Goal: Navigation & Orientation: Find specific page/section

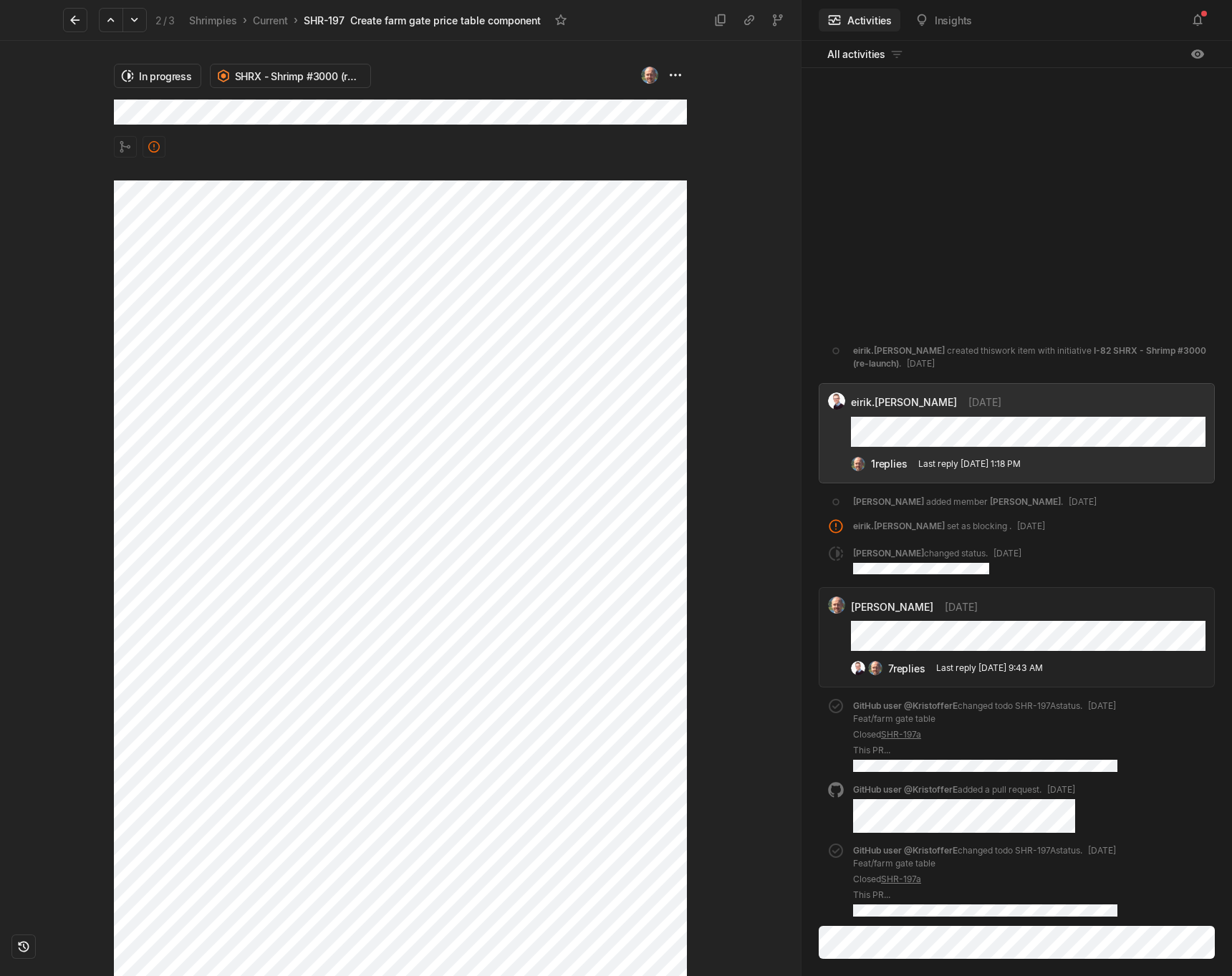
scroll to position [63, 0]
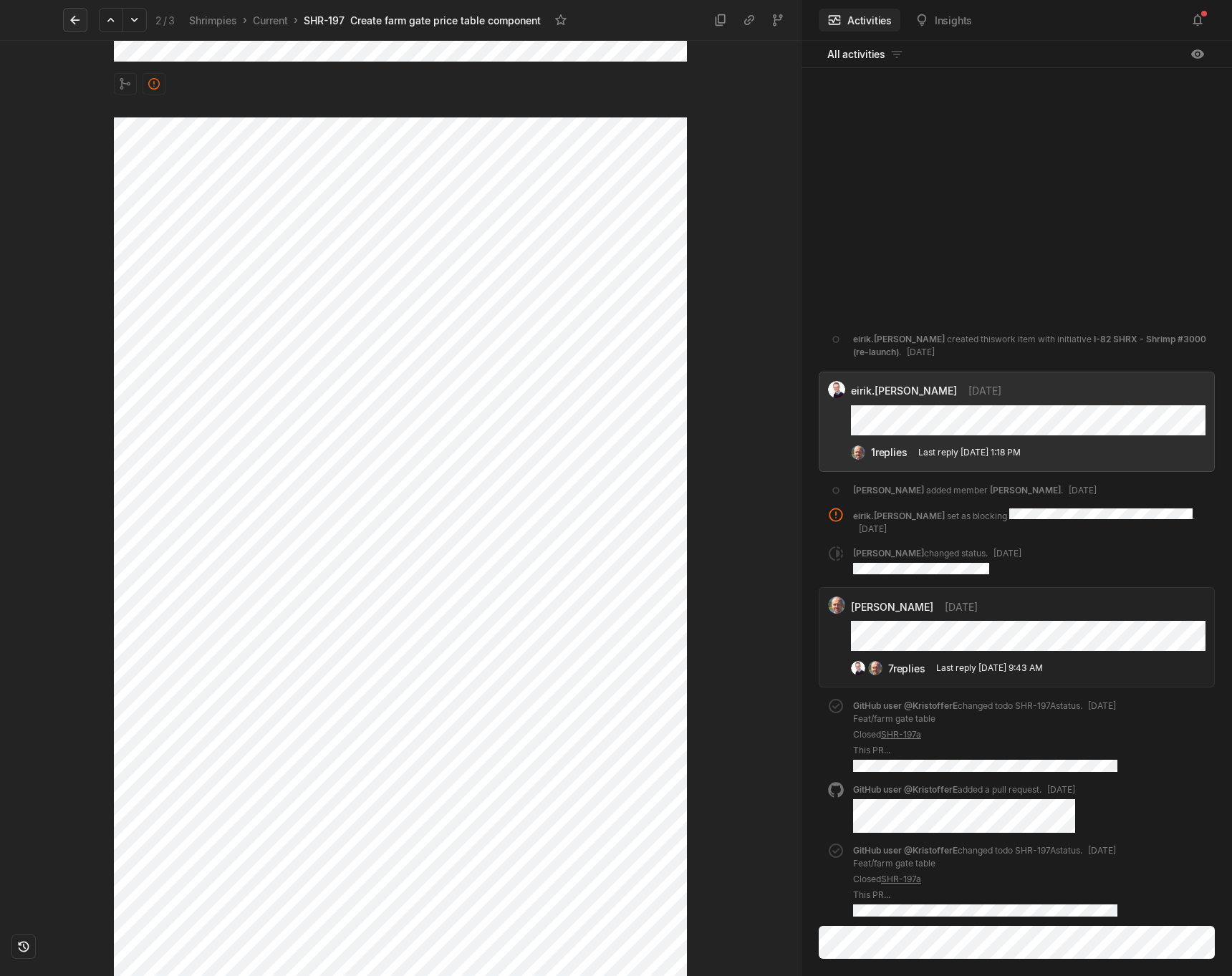
click at [82, 20] on button at bounding box center [75, 20] width 24 height 24
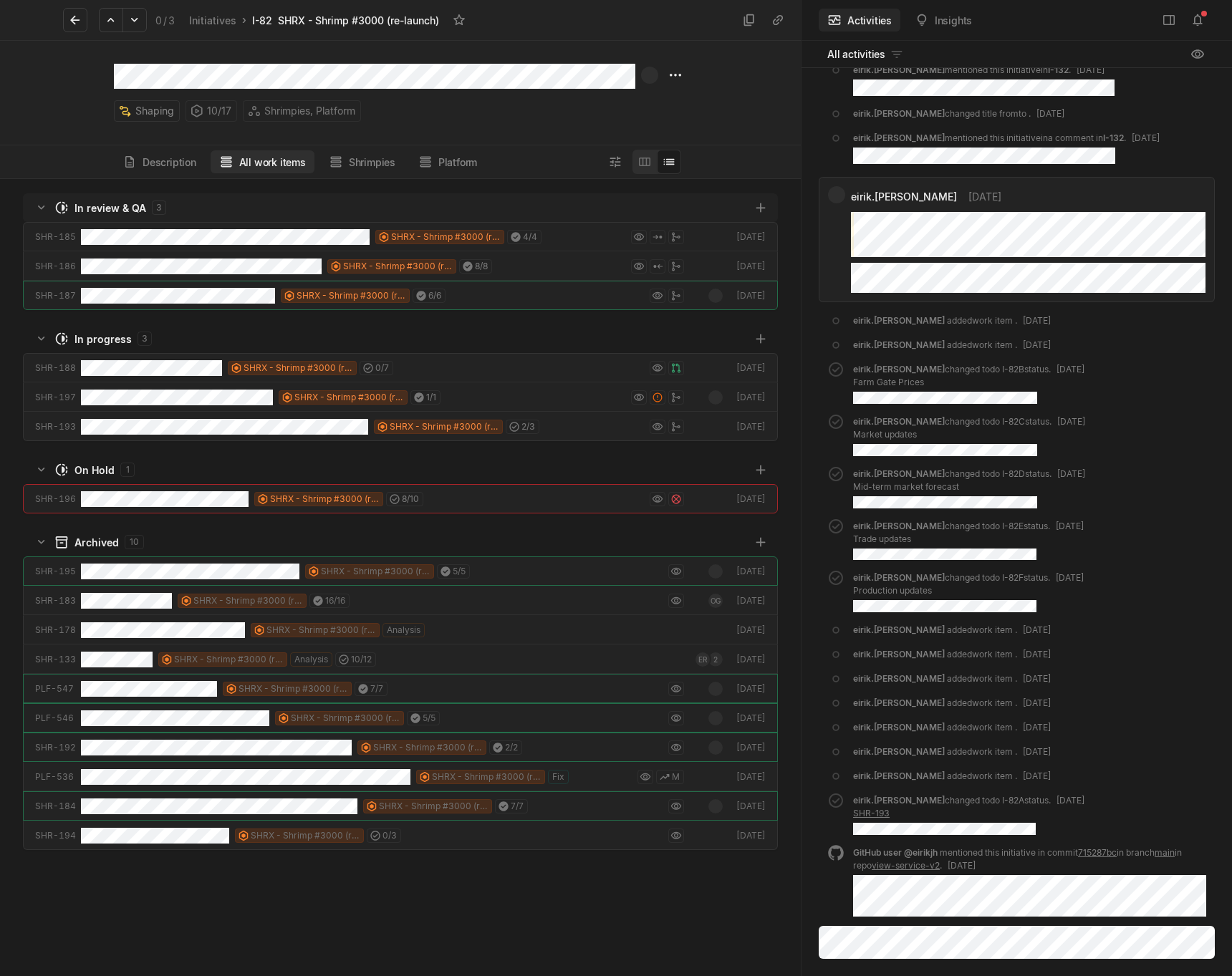
scroll to position [797, 801]
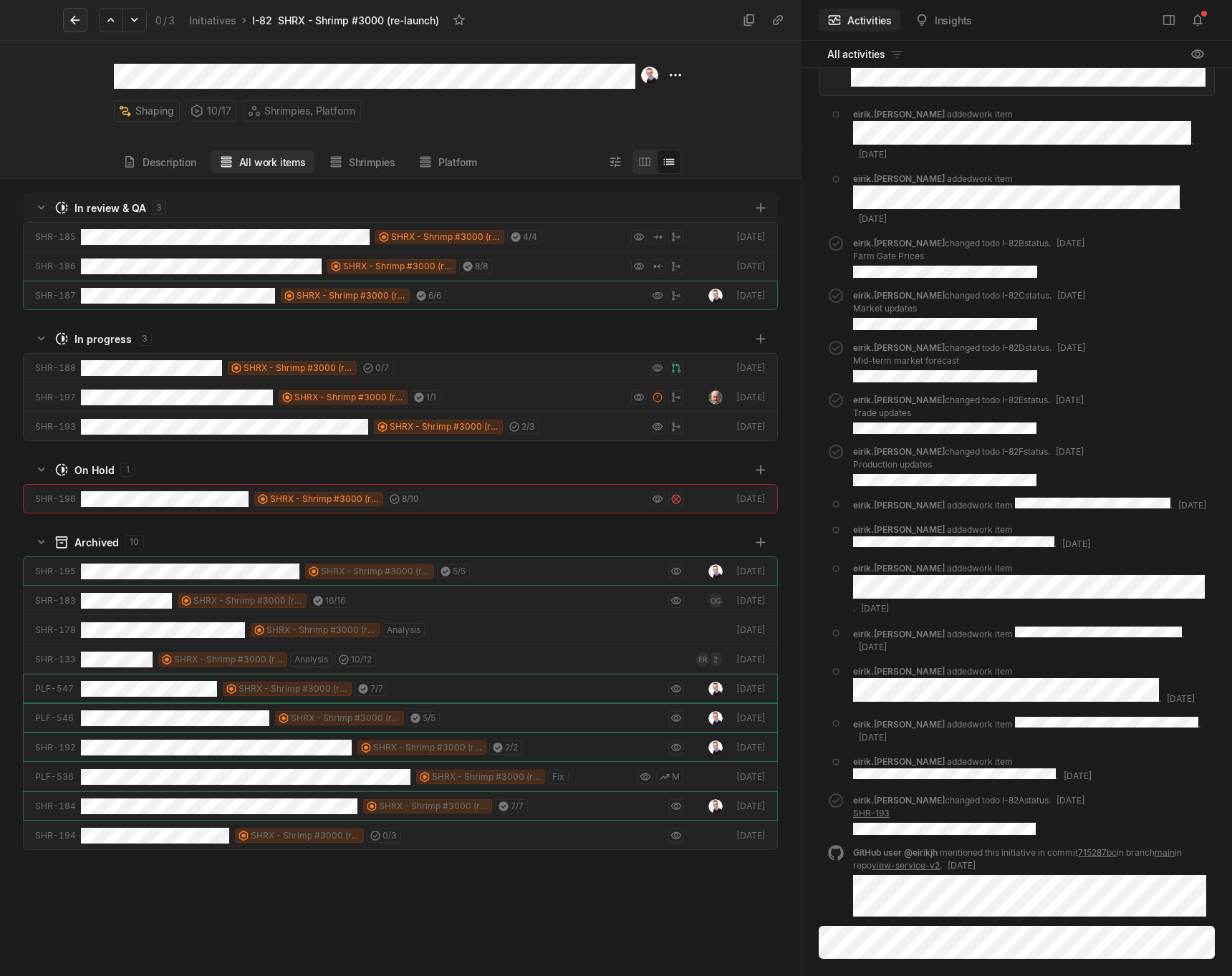
click at [70, 28] on button at bounding box center [75, 20] width 24 height 24
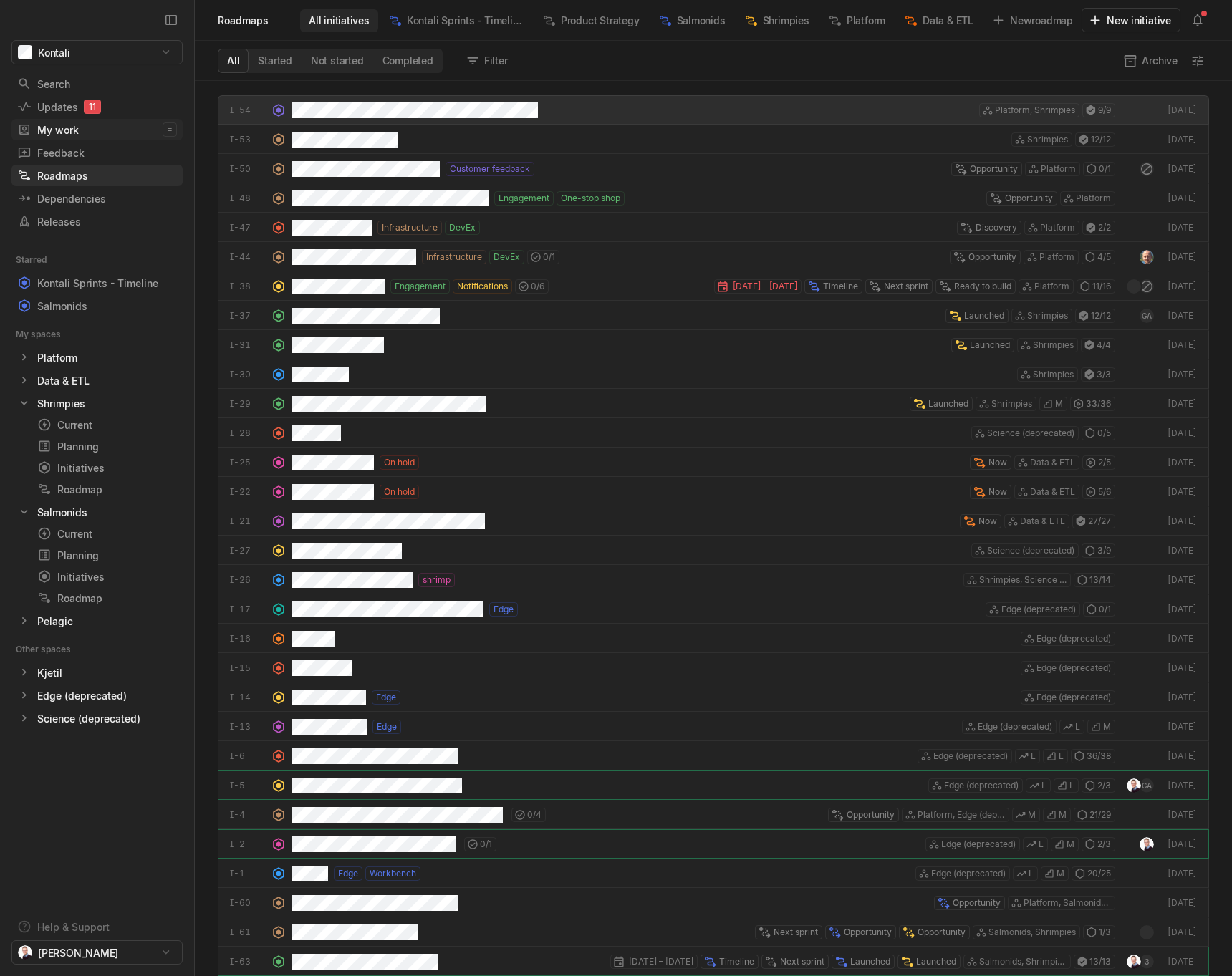
scroll to position [895, 1037]
click at [44, 110] on div "Updates 11" at bounding box center [70, 107] width 107 height 15
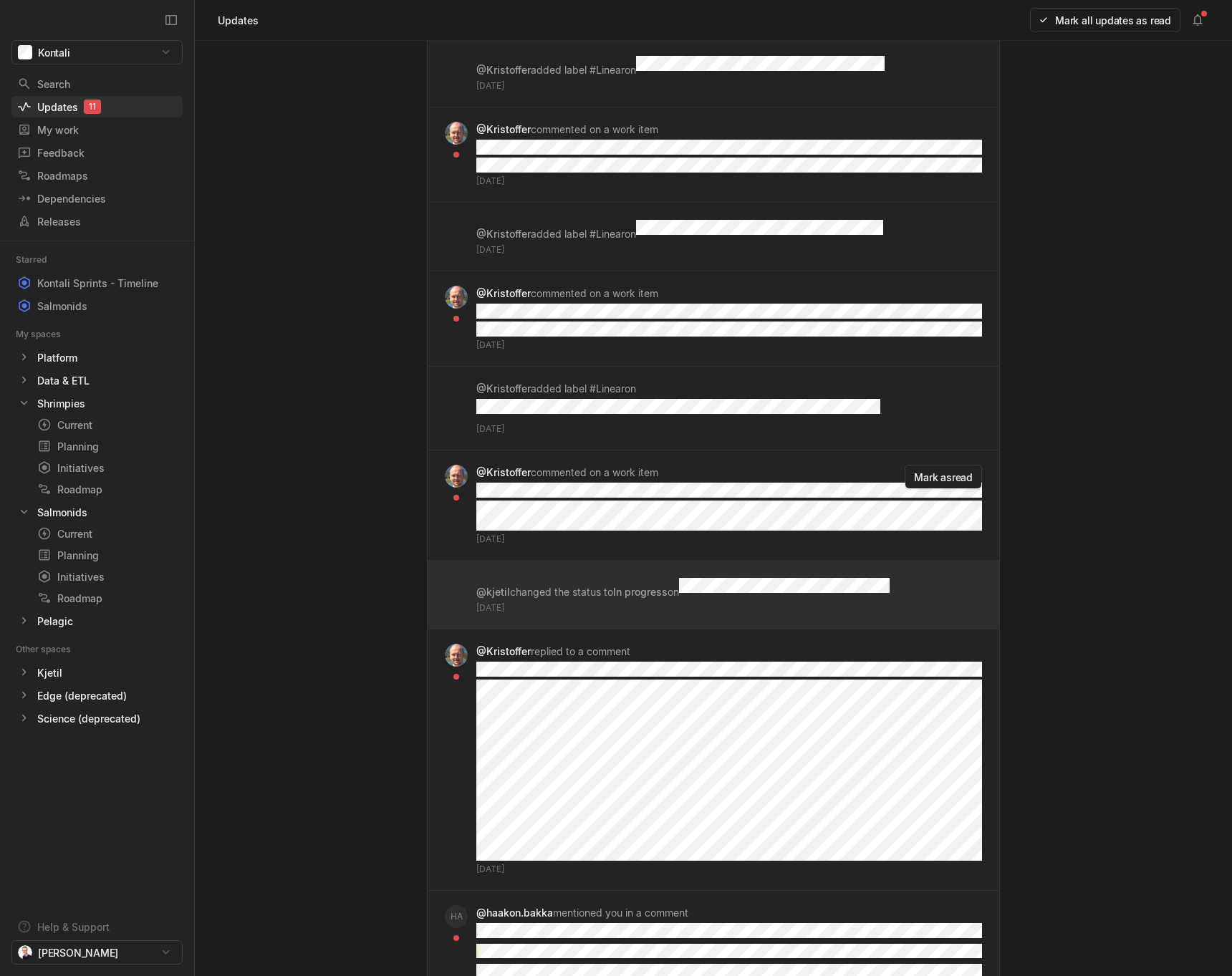
scroll to position [1137, 0]
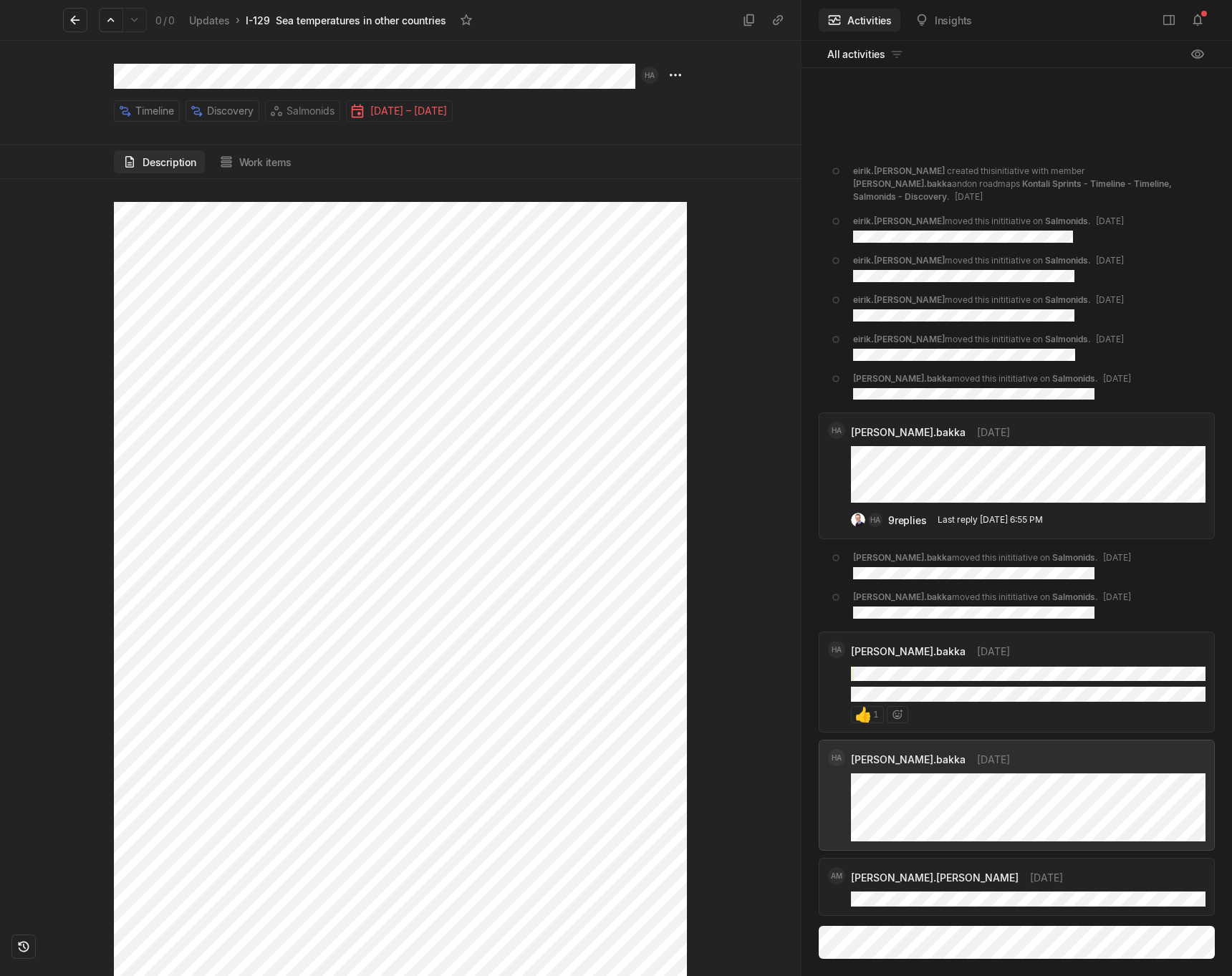
scroll to position [12064, 0]
